Goal: Browse casually: Explore the website without a specific task or goal

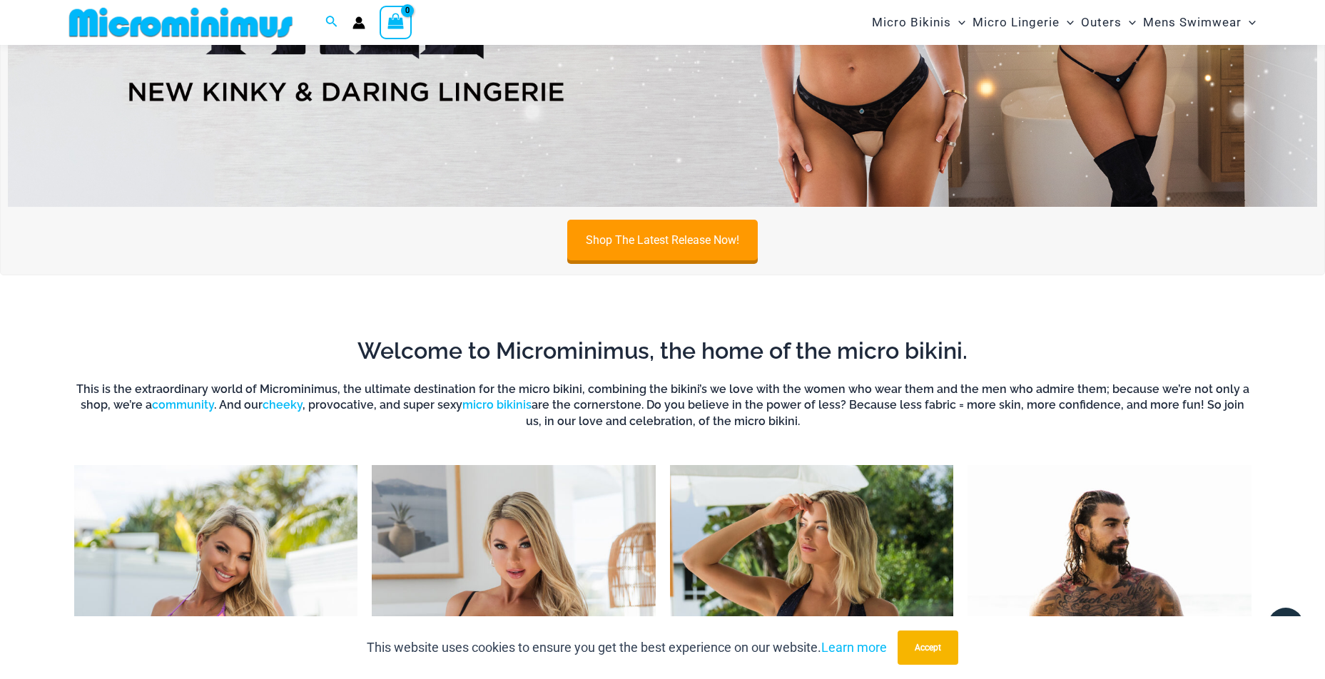
scroll to position [939, 0]
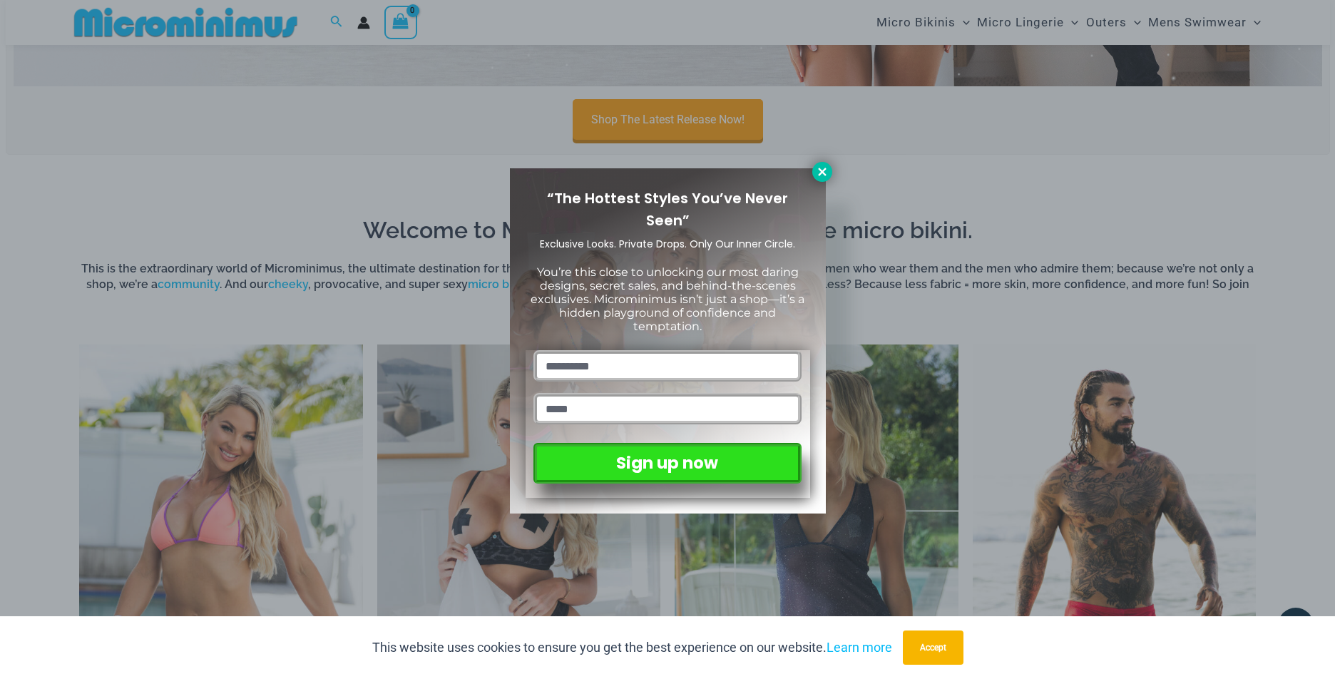
click at [816, 176] on icon at bounding box center [822, 171] width 13 height 13
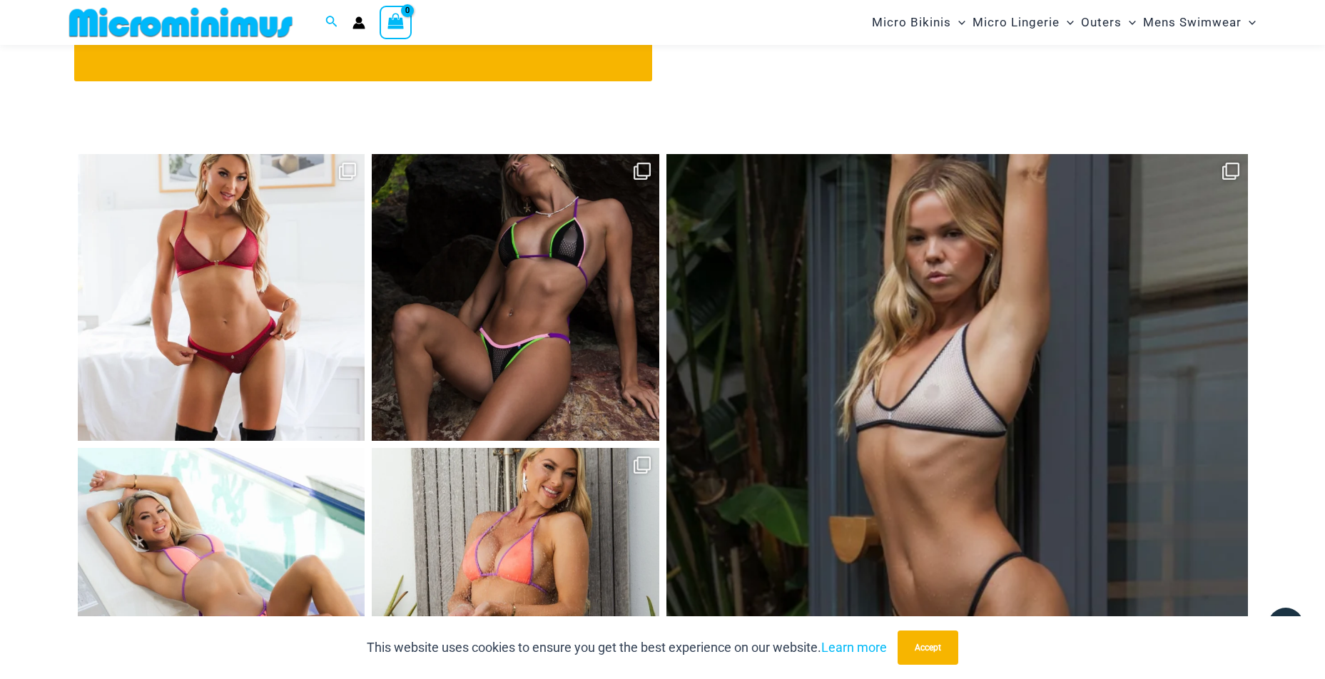
scroll to position [6551, 0]
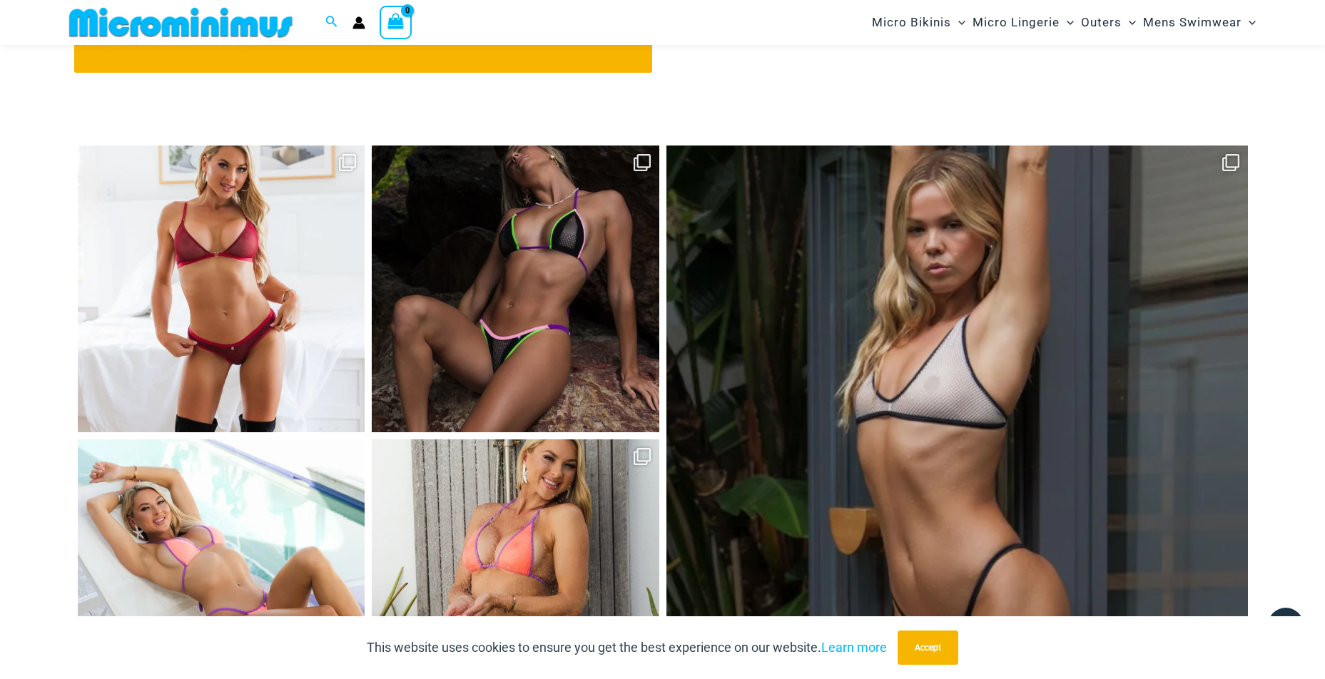
drag, startPoint x: 809, startPoint y: 179, endPoint x: 398, endPoint y: 678, distance: 646.7
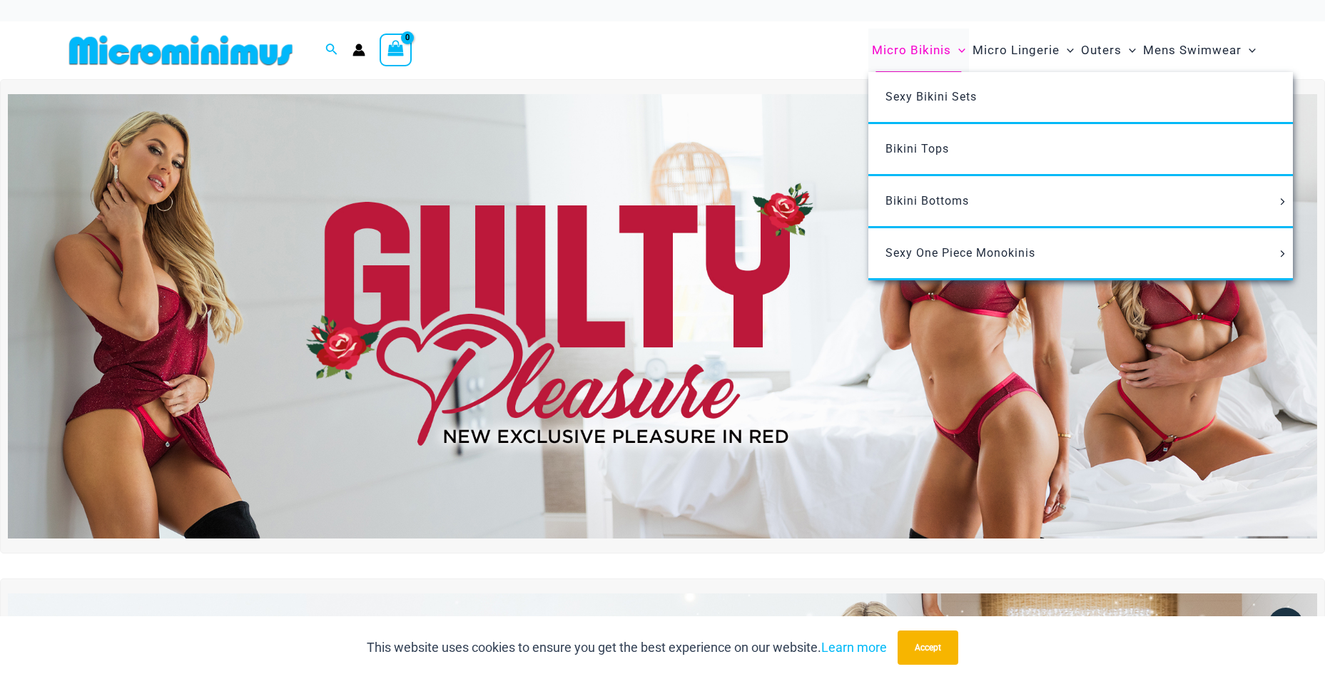
click at [916, 49] on span "Micro Bikinis" at bounding box center [911, 50] width 79 height 36
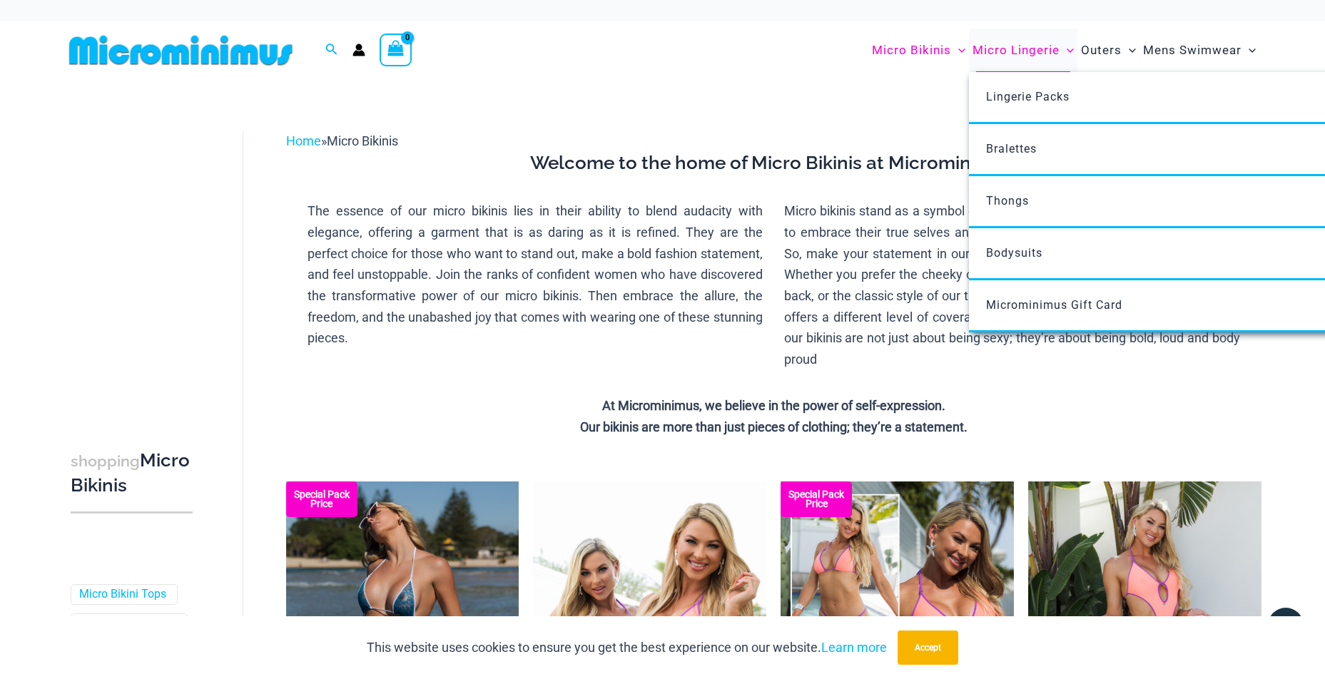
click at [1004, 55] on span "Micro Lingerie" at bounding box center [1015, 50] width 87 height 36
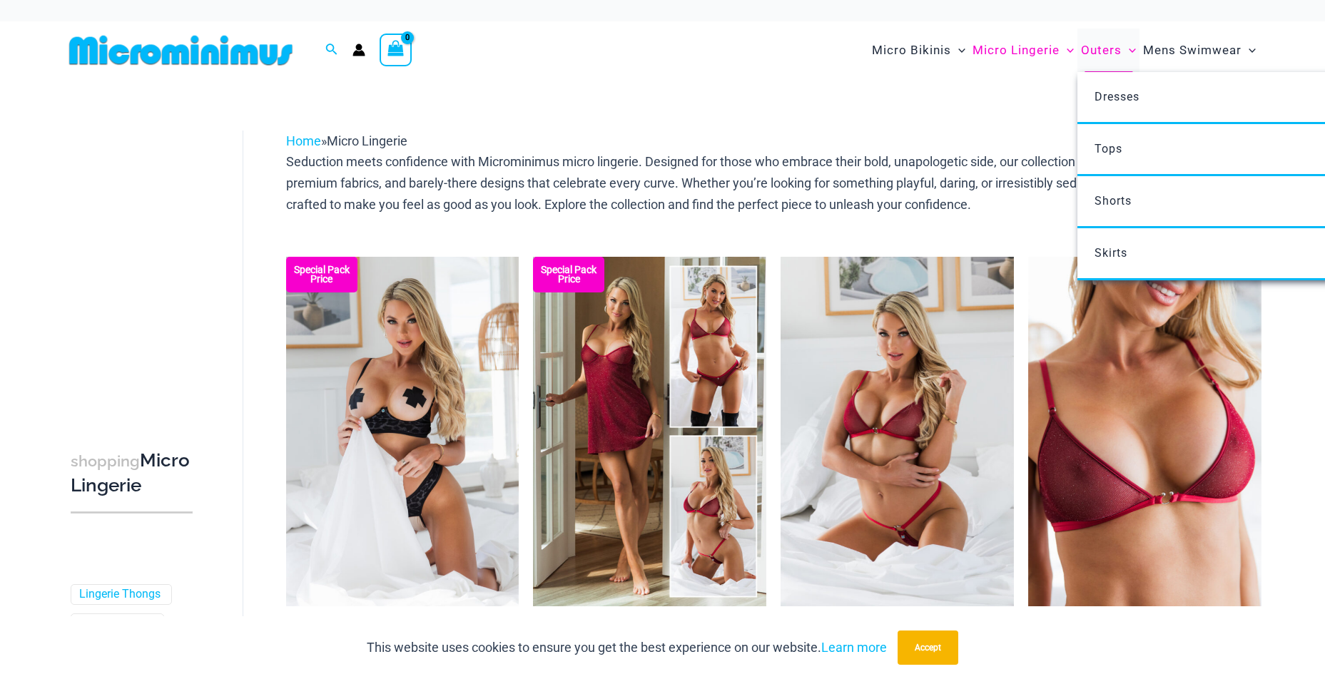
click at [1099, 55] on span "Outers" at bounding box center [1101, 50] width 41 height 36
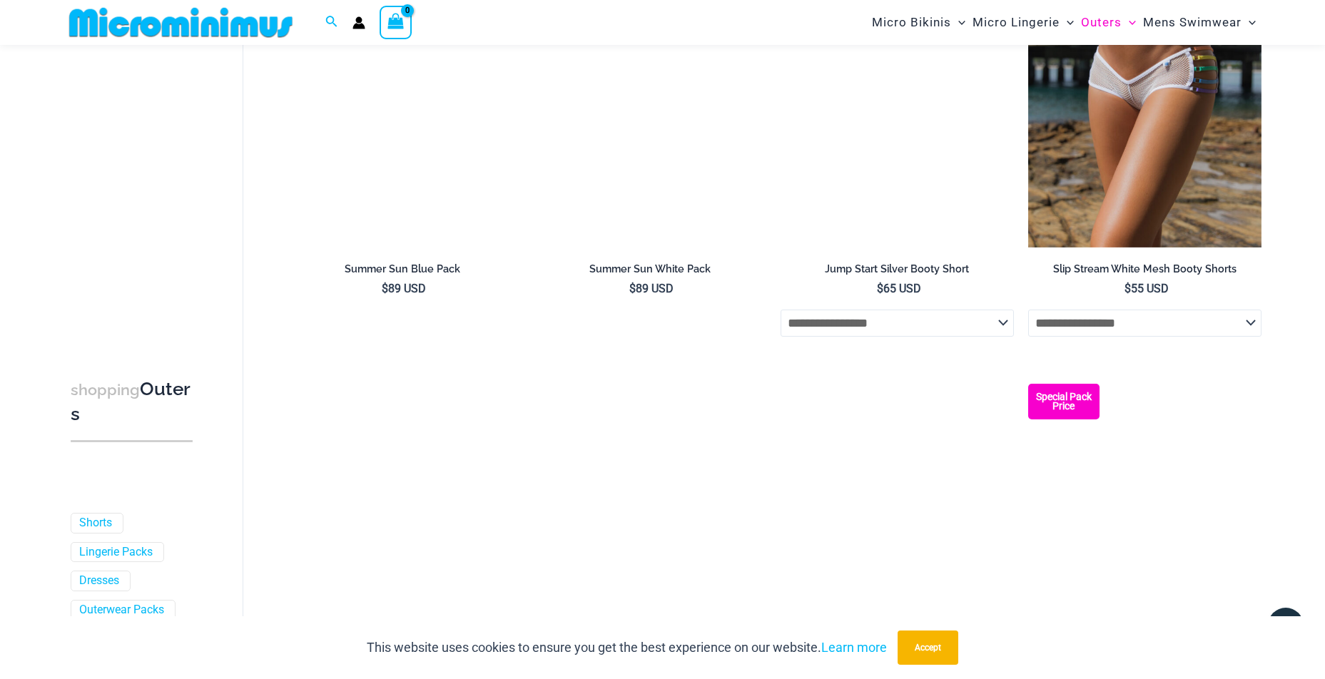
scroll to position [2840, 0]
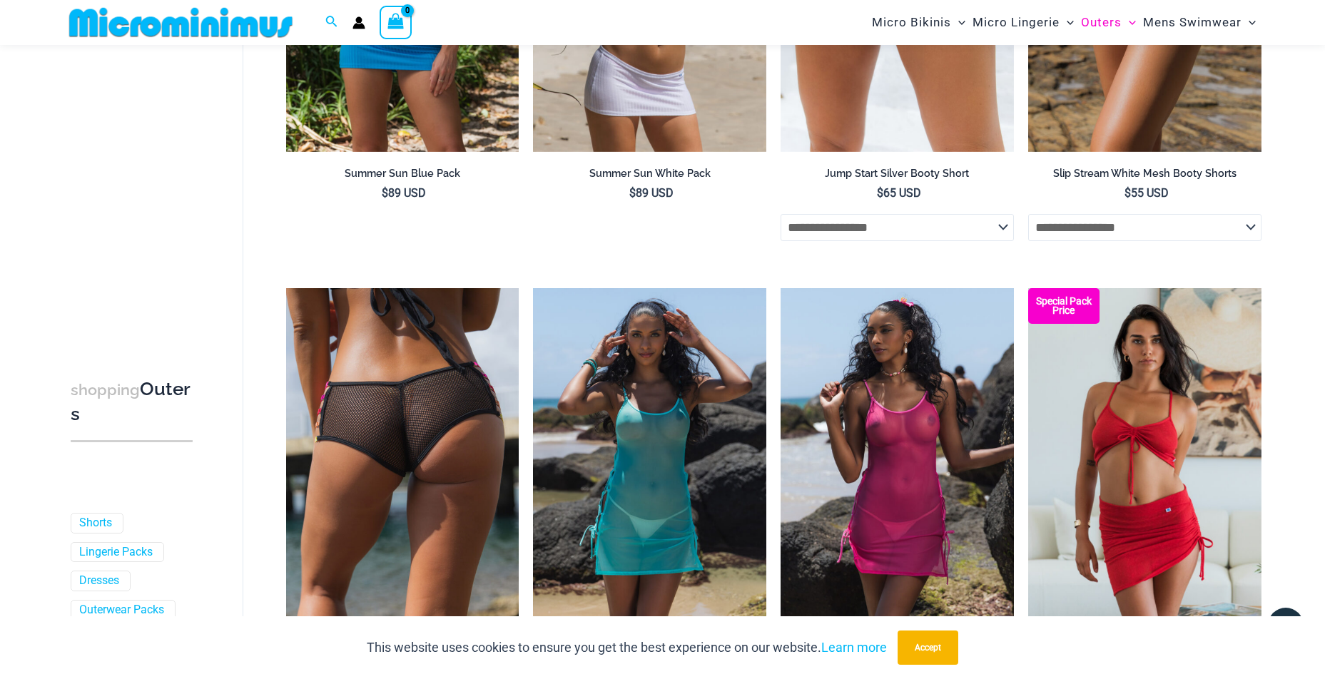
click at [397, 352] on img at bounding box center [402, 463] width 233 height 350
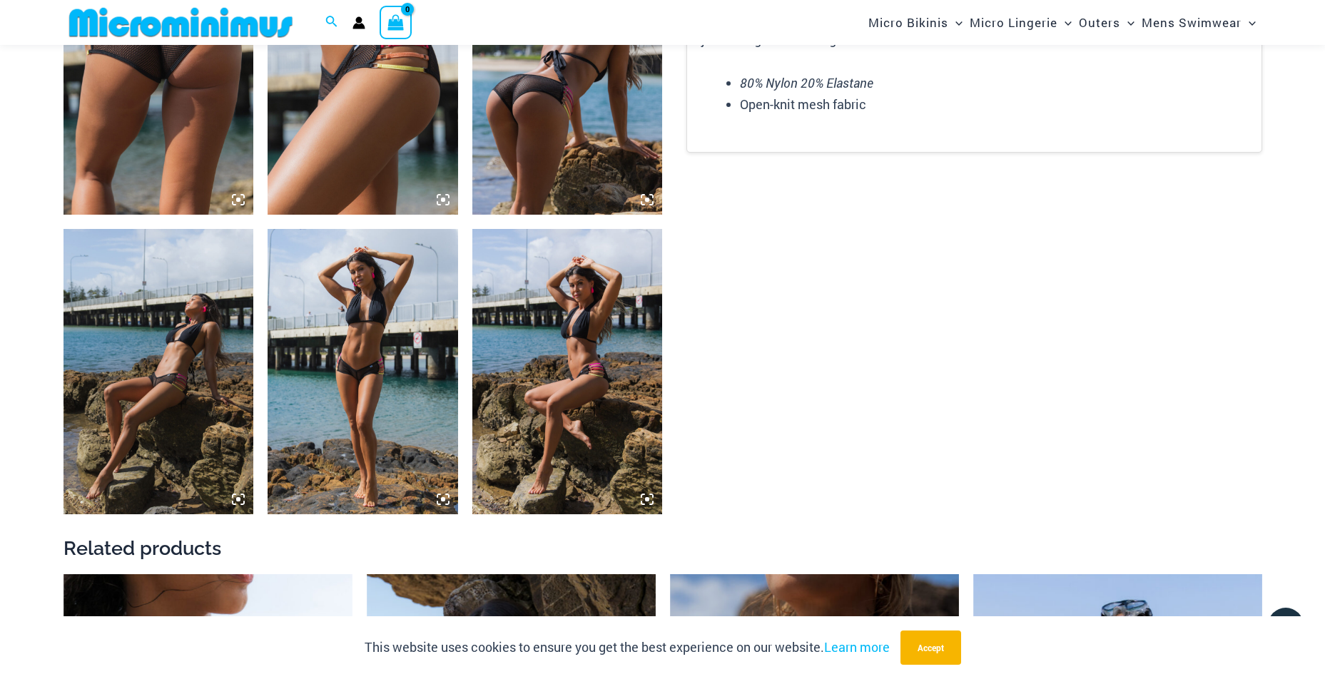
scroll to position [1130, 0]
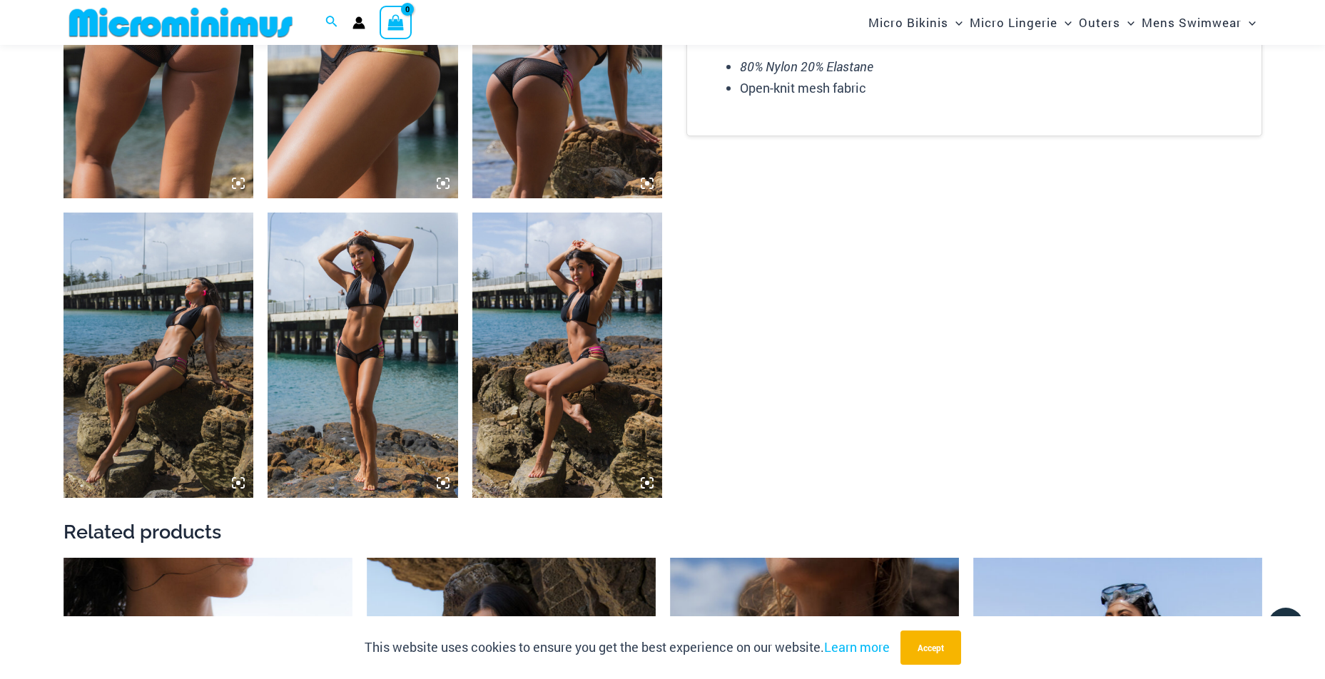
click at [370, 279] on img at bounding box center [363, 355] width 190 height 285
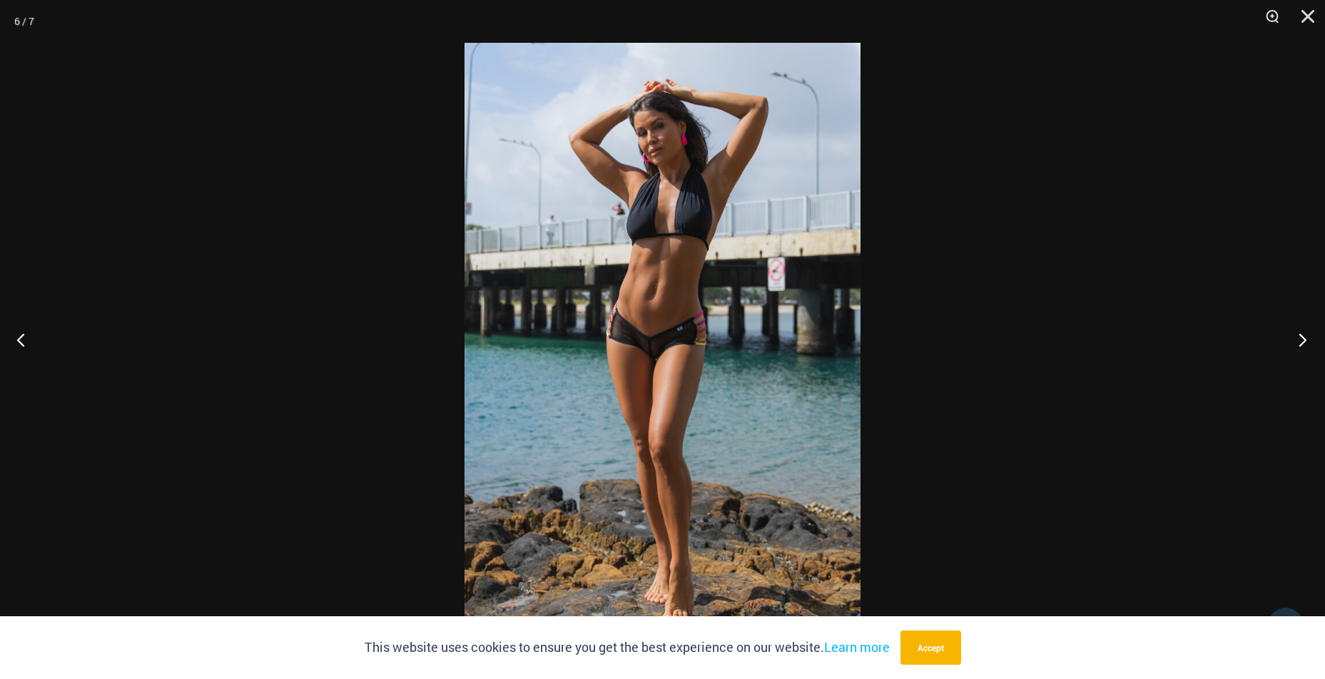
click at [1296, 338] on button "Next" at bounding box center [1298, 339] width 54 height 71
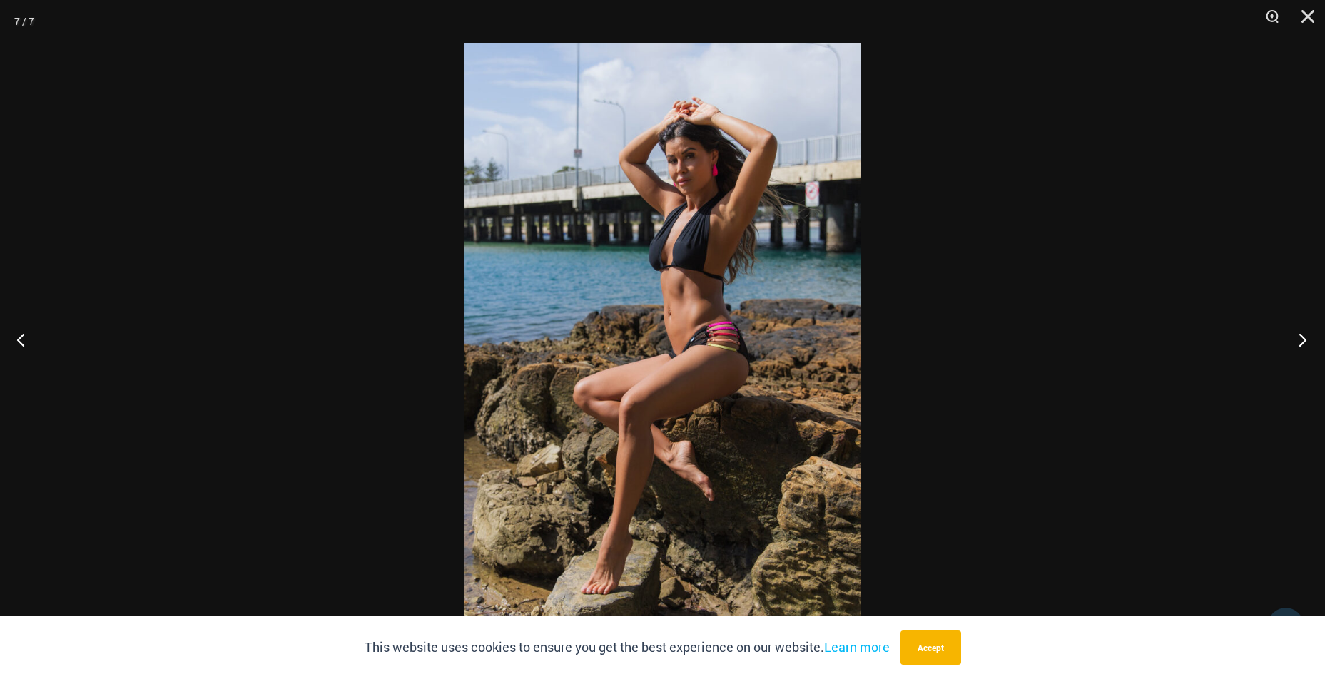
click at [1296, 338] on button "Next" at bounding box center [1298, 339] width 54 height 71
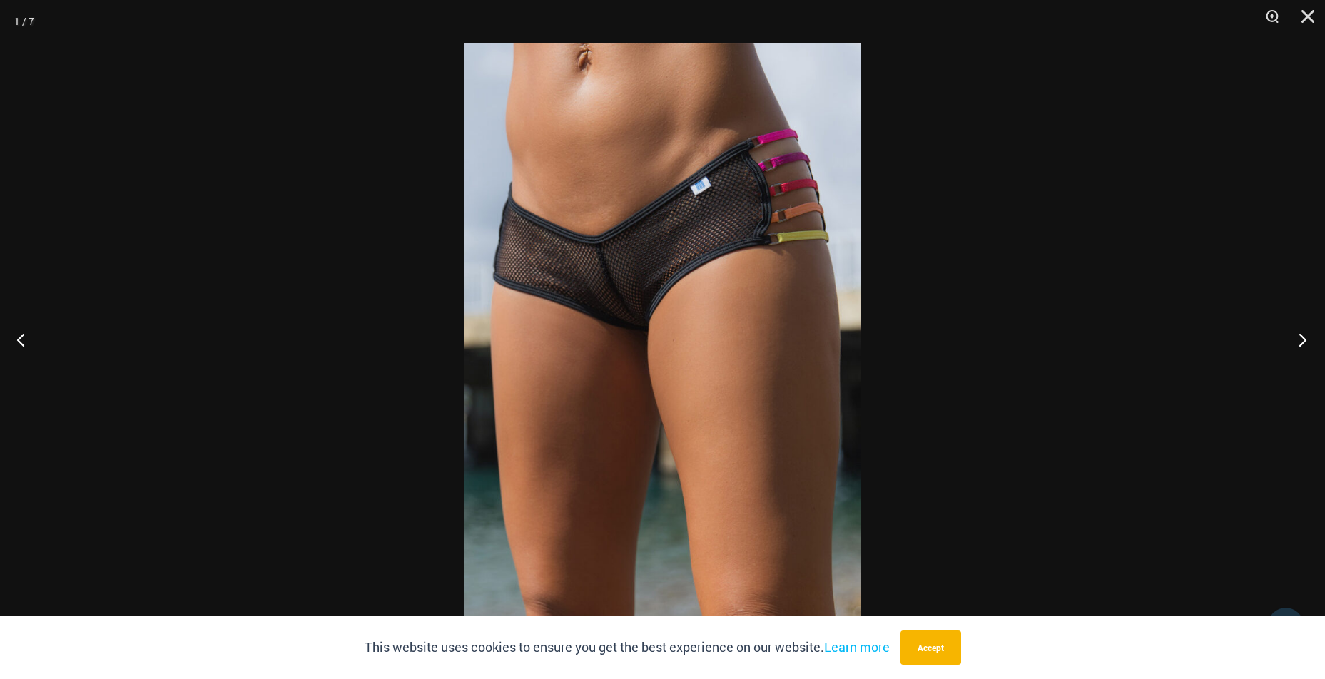
click at [1296, 338] on button "Next" at bounding box center [1298, 339] width 54 height 71
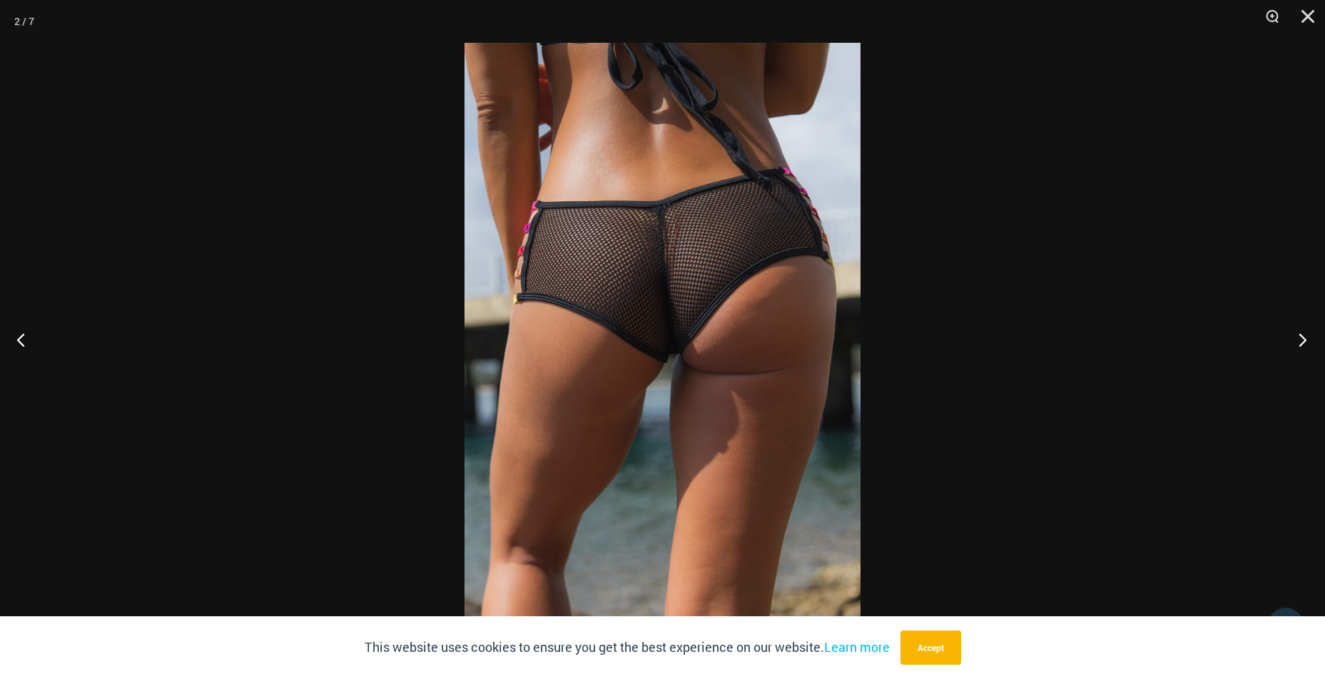
click at [1296, 338] on button "Next" at bounding box center [1298, 339] width 54 height 71
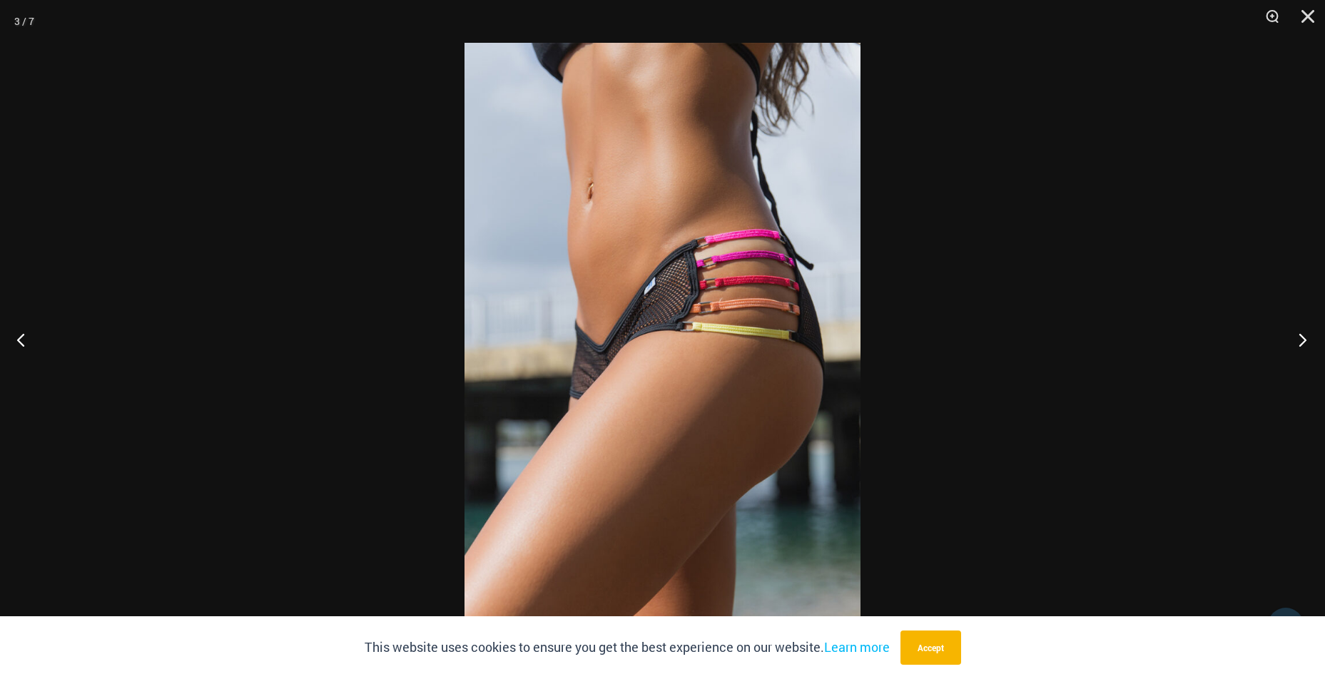
click at [1296, 338] on button "Next" at bounding box center [1298, 339] width 54 height 71
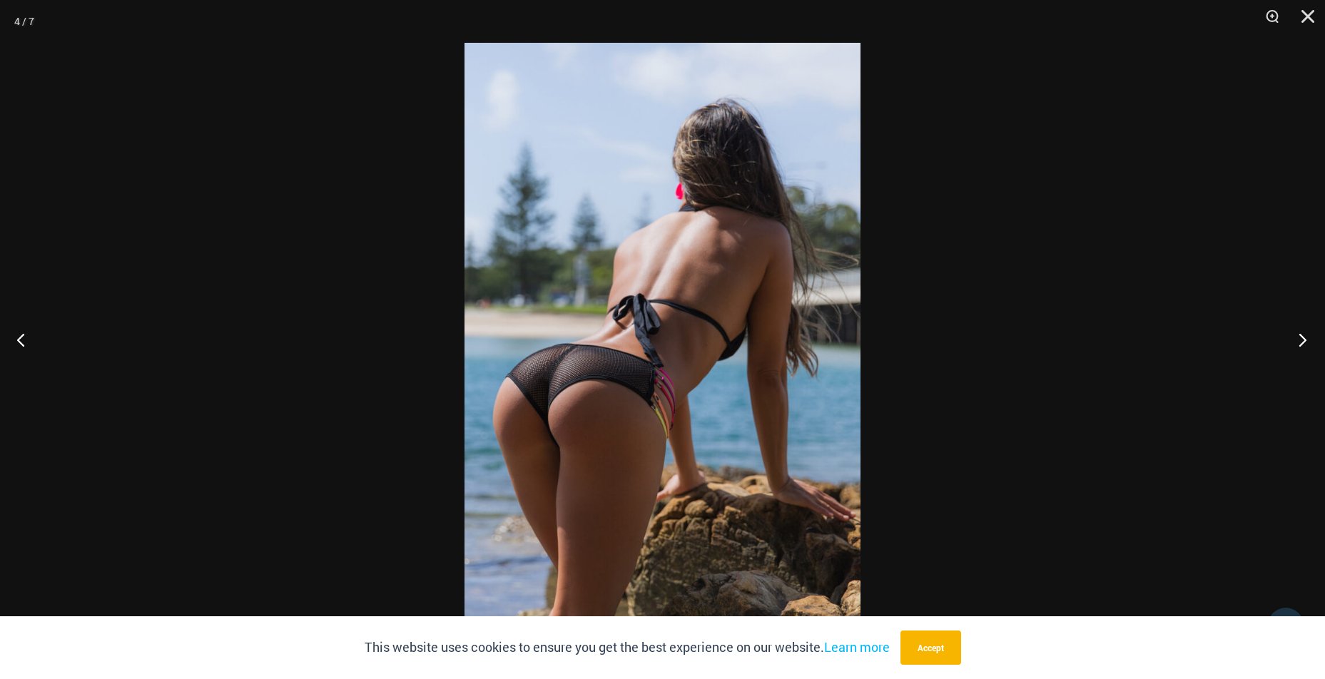
click at [1296, 338] on button "Next" at bounding box center [1298, 339] width 54 height 71
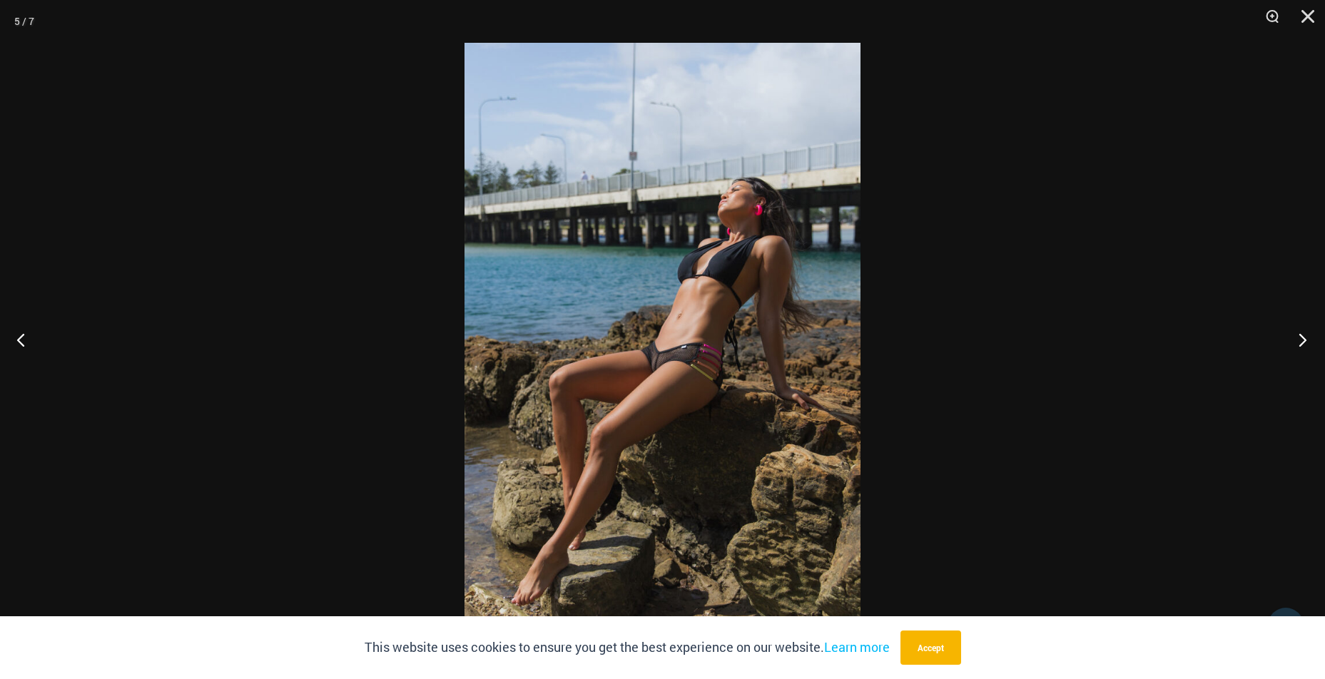
click at [1296, 338] on button "Next" at bounding box center [1298, 339] width 54 height 71
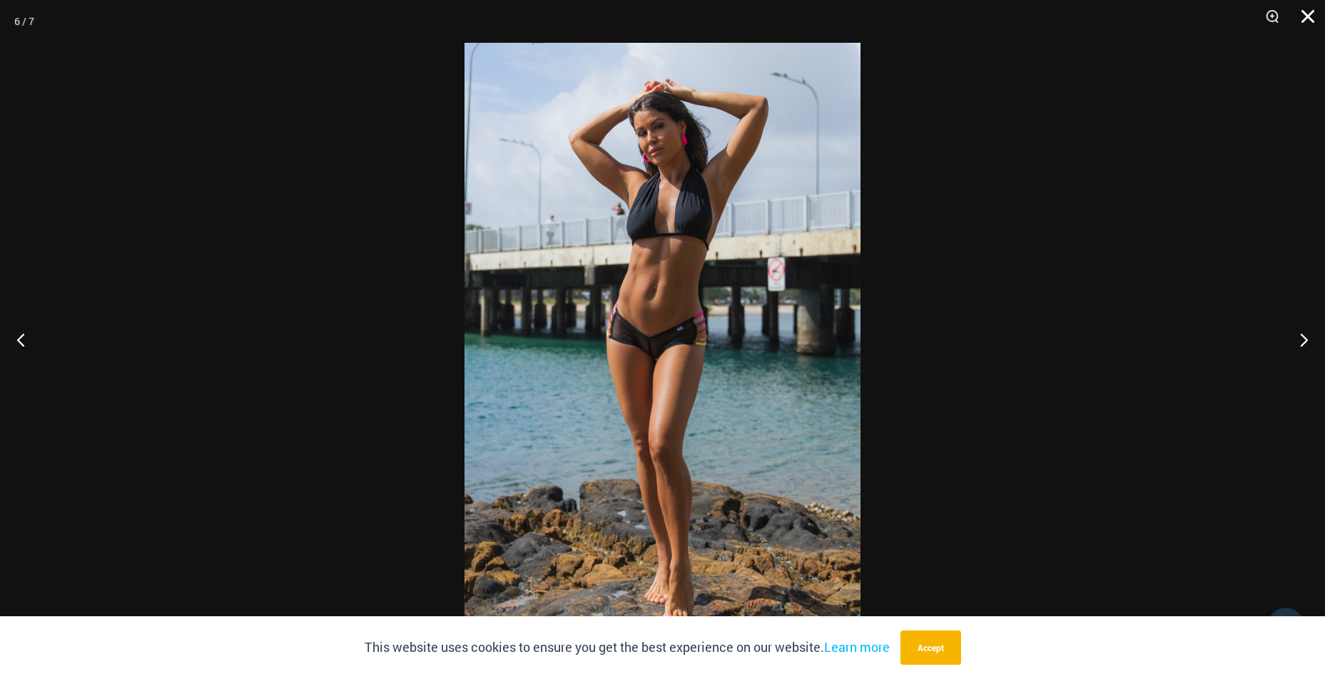
click at [1310, 20] on button "Close" at bounding box center [1303, 21] width 36 height 43
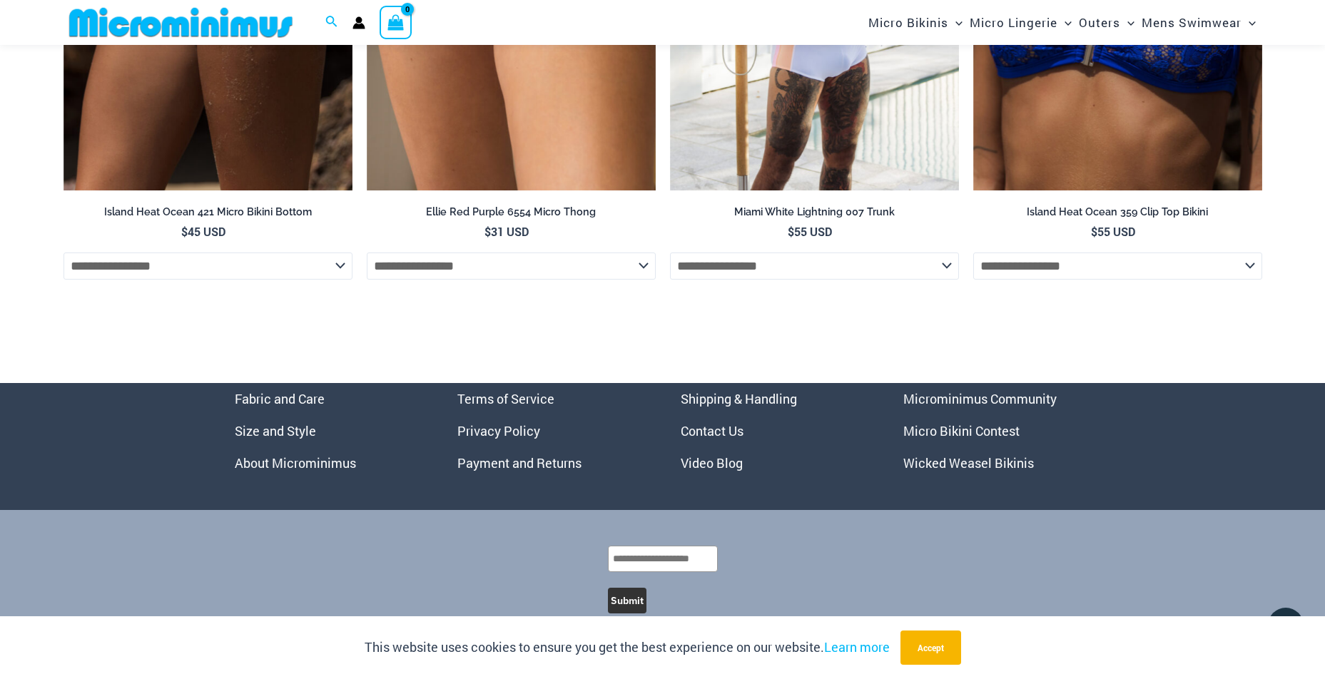
scroll to position [4466, 0]
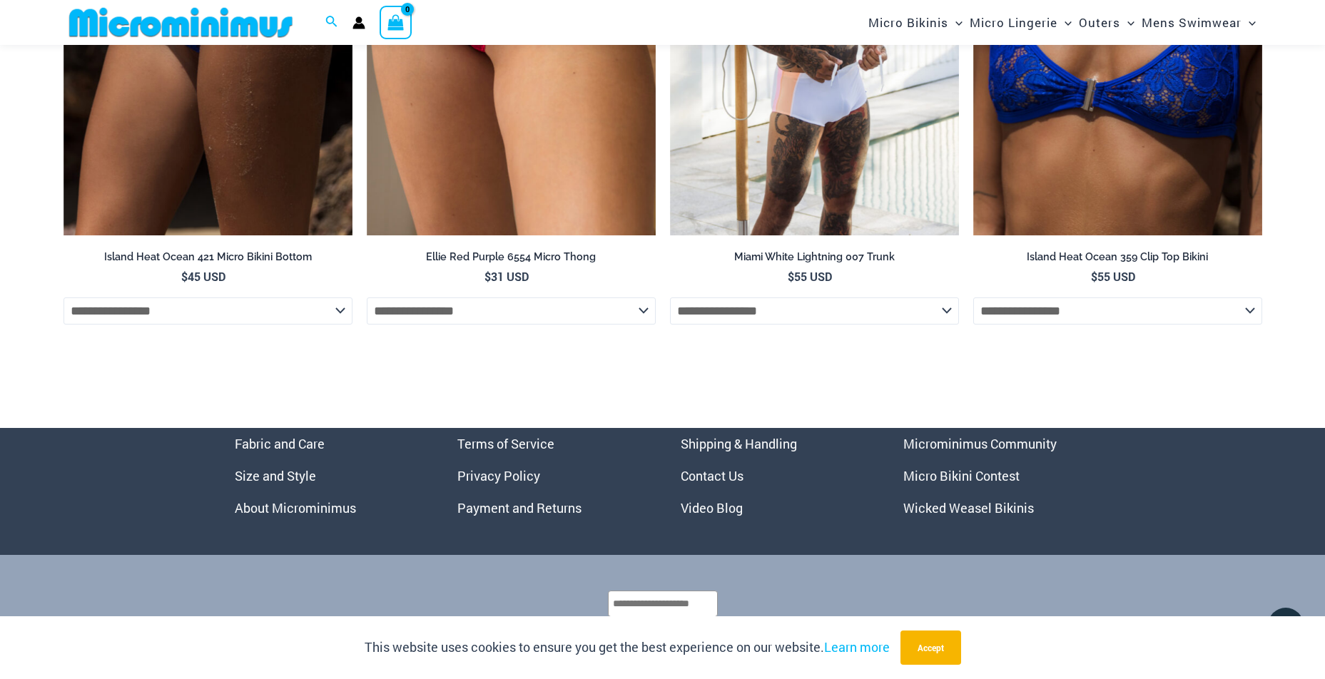
click at [709, 516] on link "Video Blog" at bounding box center [712, 507] width 62 height 17
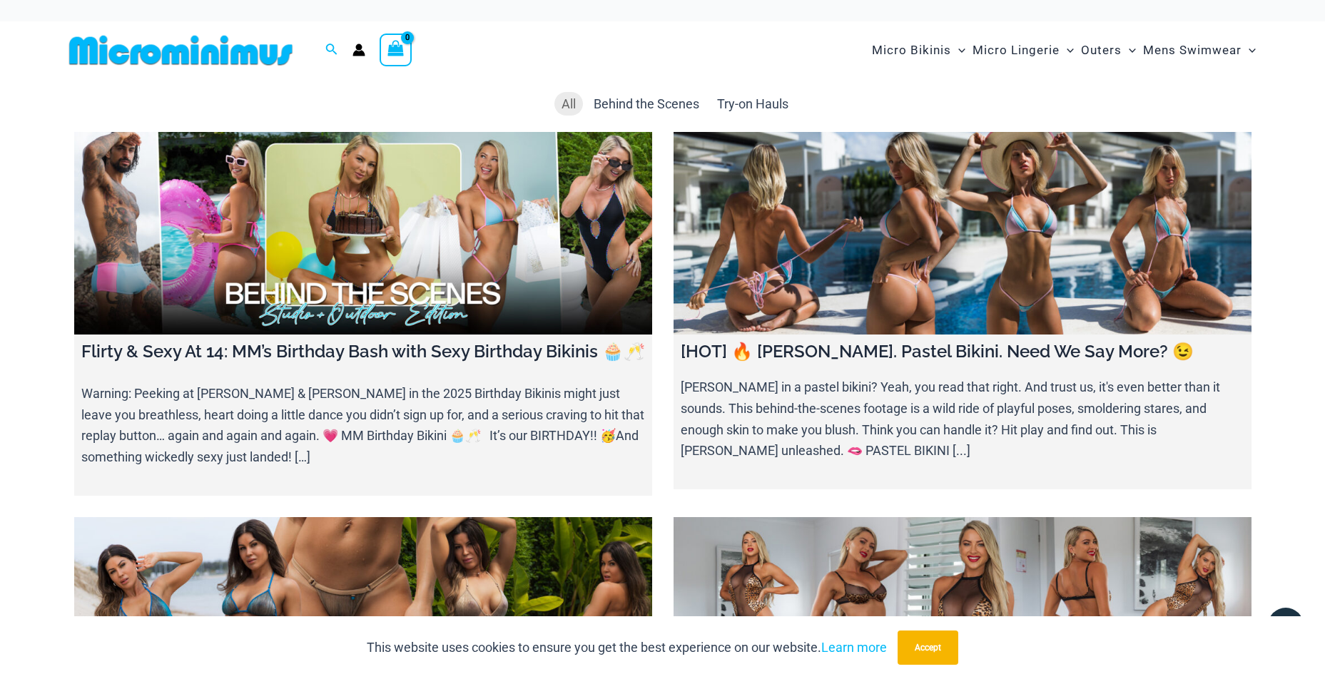
click at [817, 274] on link at bounding box center [962, 233] width 578 height 203
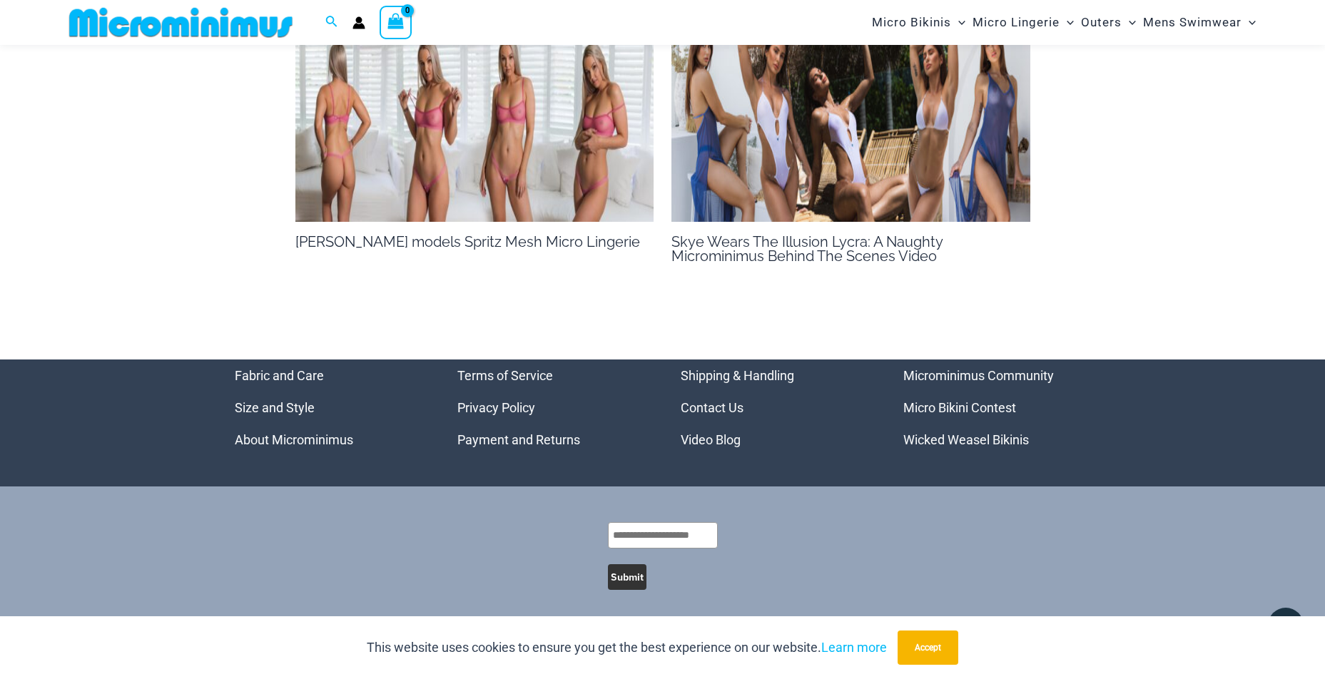
scroll to position [1826, 0]
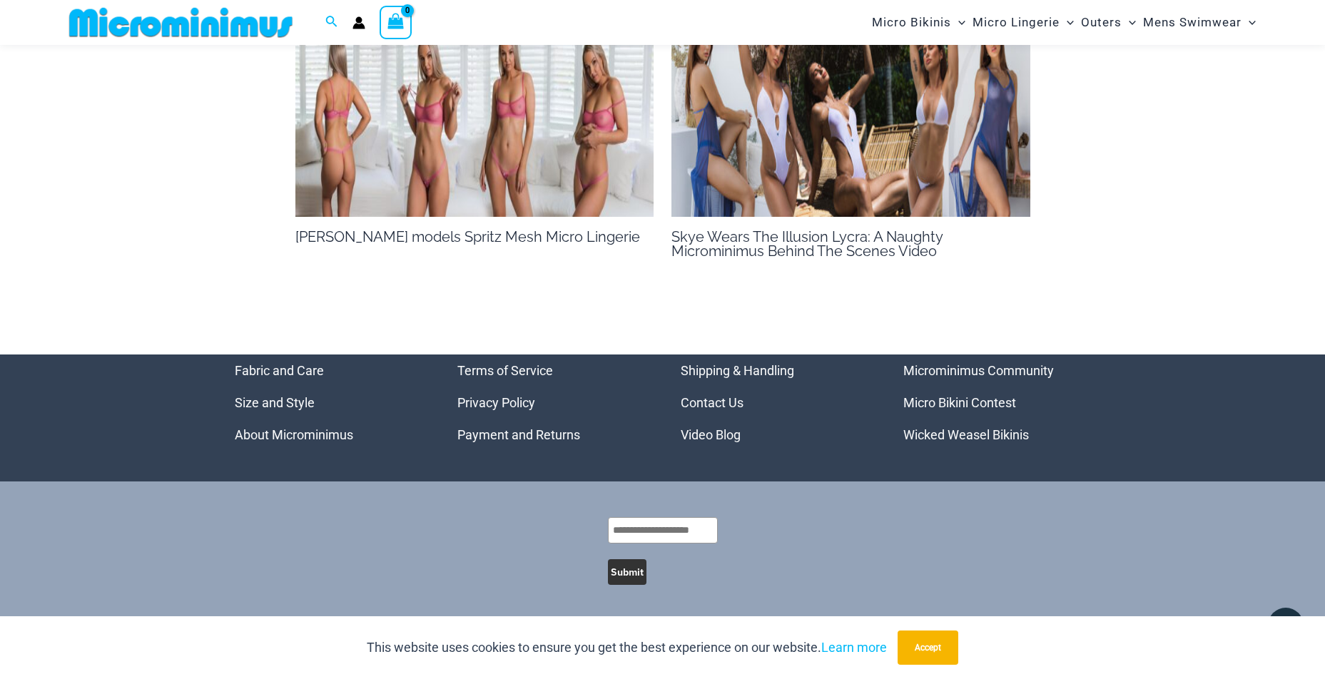
click at [1013, 125] on img at bounding box center [850, 116] width 359 height 202
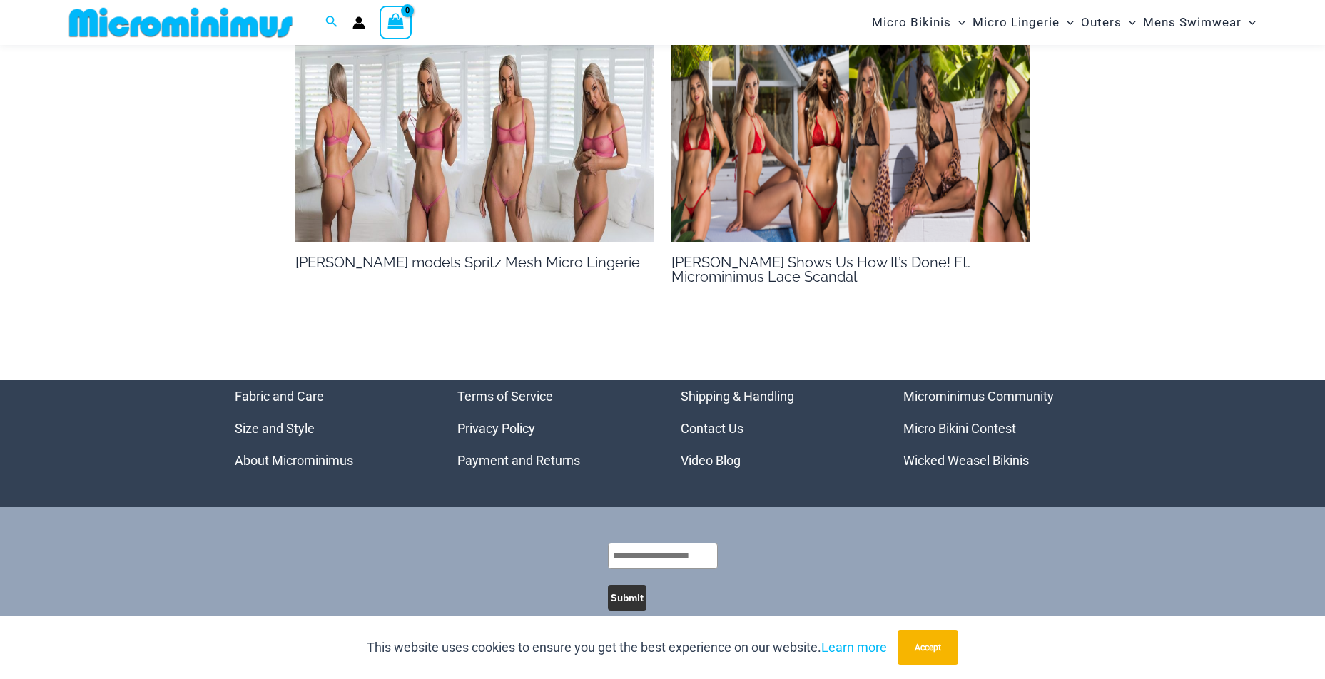
scroll to position [1140, 0]
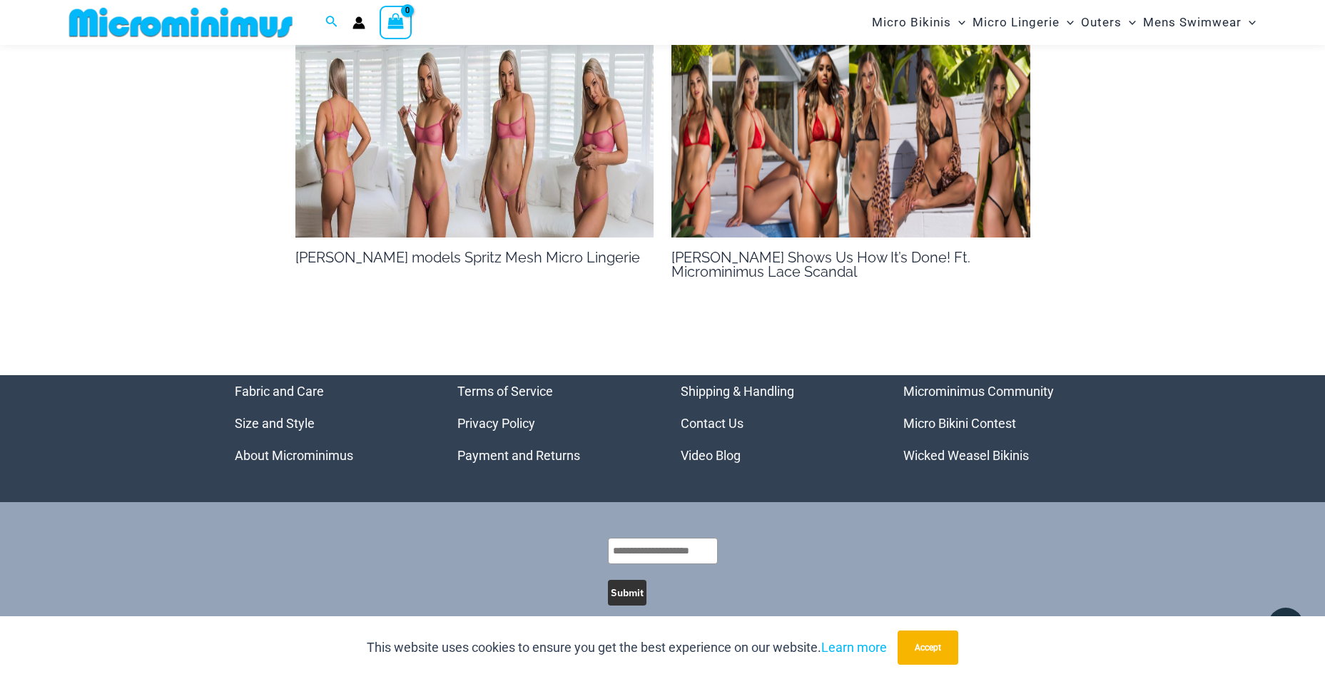
click at [994, 448] on link "Wicked Weasel Bikinis" at bounding box center [966, 455] width 126 height 15
